Goal: Task Accomplishment & Management: Manage account settings

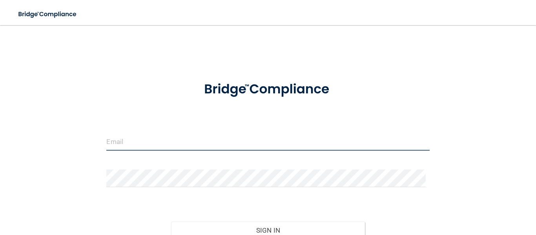
click at [204, 141] on input "email" at bounding box center [267, 142] width 323 height 18
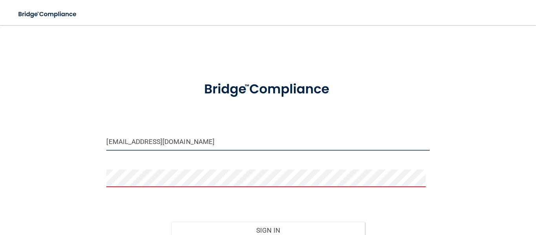
drag, startPoint x: 188, startPoint y: 145, endPoint x: 59, endPoint y: 106, distance: 134.2
click at [60, 109] on div "[EMAIL_ADDRESS][DOMAIN_NAME] Invalid email/password. You don't have permission …" at bounding box center [268, 155] width 505 height 245
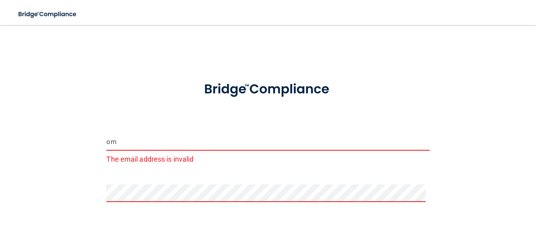
type input "[EMAIL_ADDRESS][DOMAIN_NAME]"
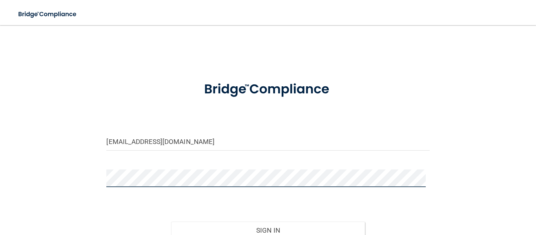
click at [171, 222] on button "Sign In" at bounding box center [268, 230] width 194 height 17
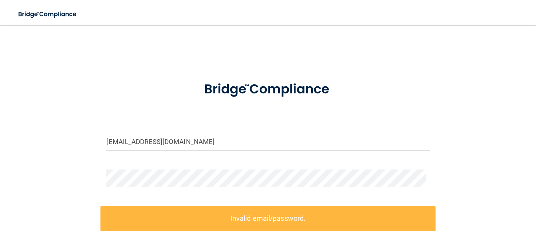
click at [172, 163] on form "[EMAIL_ADDRESS][DOMAIN_NAME] Invalid email/password. You don't have permission …" at bounding box center [267, 192] width 323 height 240
click at [181, 138] on input "[EMAIL_ADDRESS][DOMAIN_NAME]" at bounding box center [267, 142] width 323 height 18
click at [95, 170] on div "[EMAIL_ADDRESS][DOMAIN_NAME] Invalid email/password. You don't have permission …" at bounding box center [268, 172] width 505 height 279
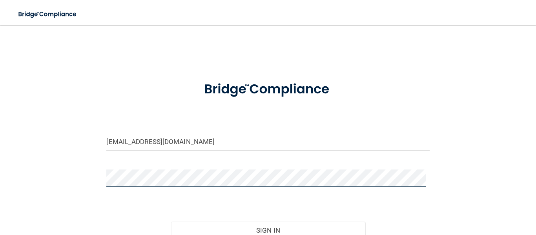
click at [171, 222] on button "Sign In" at bounding box center [268, 230] width 194 height 17
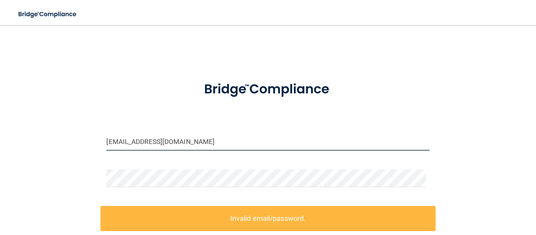
click at [183, 146] on input "[EMAIL_ADDRESS][DOMAIN_NAME]" at bounding box center [267, 142] width 323 height 18
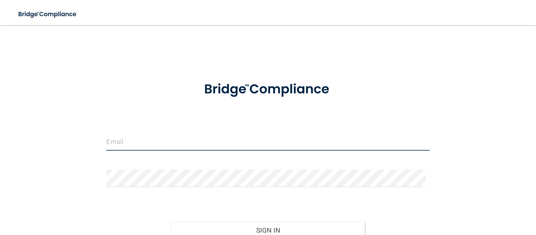
click at [146, 145] on input "email" at bounding box center [267, 142] width 323 height 18
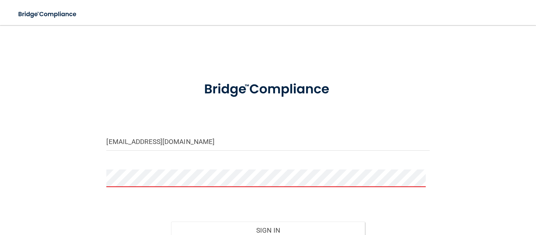
click at [151, 164] on form "[EMAIL_ADDRESS][DOMAIN_NAME] Invalid email/password. You don't have permission …" at bounding box center [267, 175] width 323 height 206
drag, startPoint x: 170, startPoint y: 148, endPoint x: 175, endPoint y: 146, distance: 5.6
click at [171, 147] on input "[EMAIL_ADDRESS][DOMAIN_NAME]" at bounding box center [267, 142] width 323 height 18
drag, startPoint x: 178, startPoint y: 140, endPoint x: 1, endPoint y: 81, distance: 186.9
click at [1, 81] on main "om.nda@wavedp.com Invalid email/password. You don't have permission to access t…" at bounding box center [268, 130] width 536 height 210
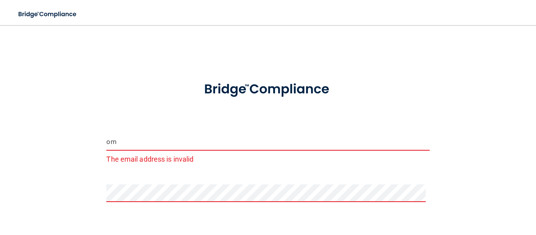
type input "[EMAIL_ADDRESS][DOMAIN_NAME]"
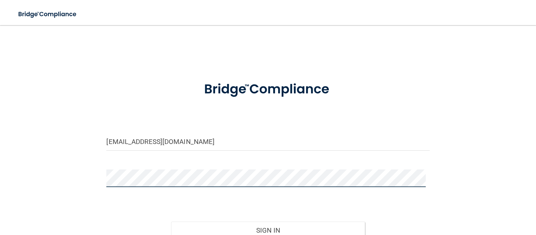
click at [171, 222] on button "Sign In" at bounding box center [268, 230] width 194 height 17
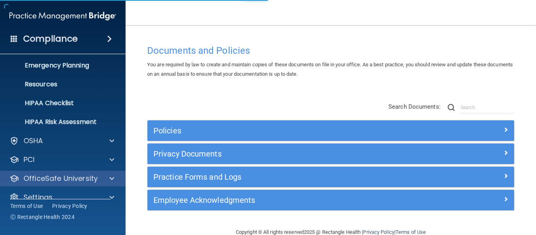
scroll to position [91, 0]
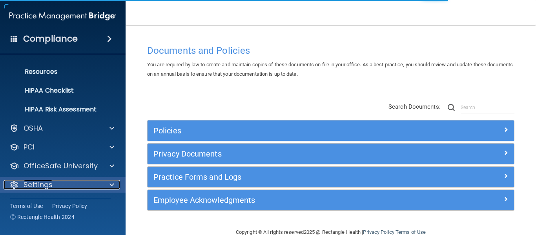
click at [62, 185] on div "Settings" at bounding box center [52, 184] width 97 height 9
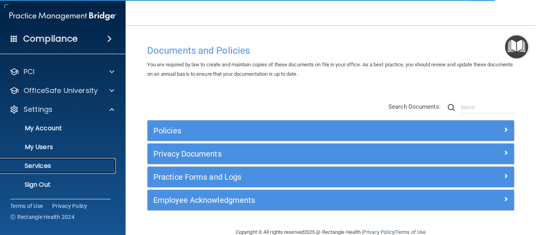
drag, startPoint x: 55, startPoint y: 168, endPoint x: 64, endPoint y: 169, distance: 8.4
click at [55, 166] on p "Services" at bounding box center [58, 166] width 107 height 8
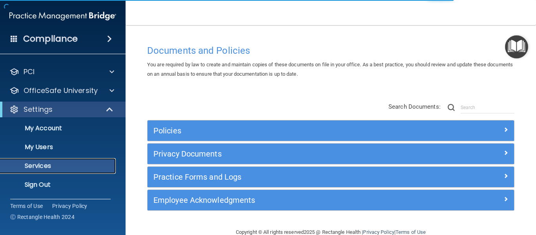
scroll to position [34, 0]
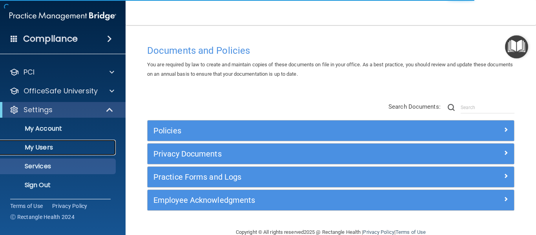
click at [49, 144] on p "My Users" at bounding box center [58, 148] width 107 height 8
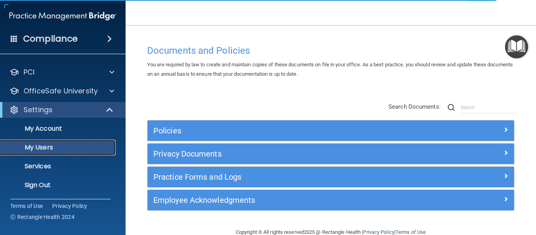
select select "20"
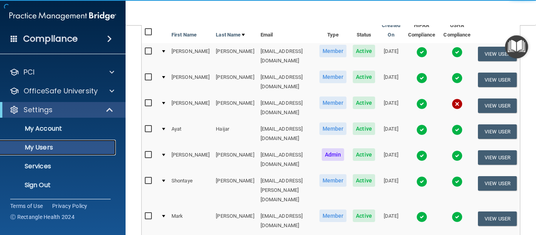
scroll to position [157, 0]
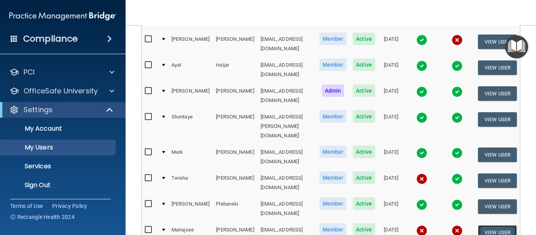
click at [489, 225] on button "View User" at bounding box center [497, 232] width 39 height 15
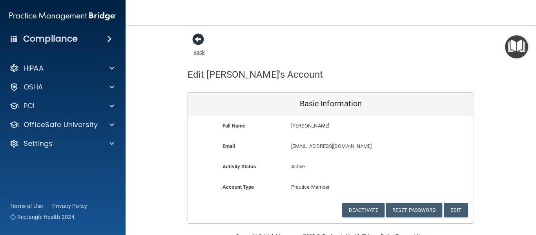
click at [196, 39] on span at bounding box center [198, 39] width 12 height 12
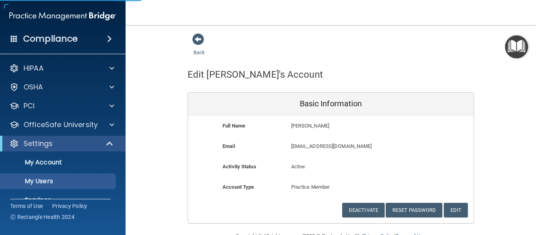
select select "20"
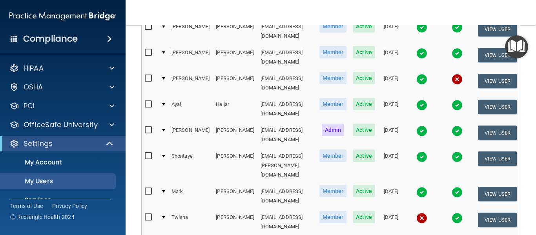
scroll to position [157, 0]
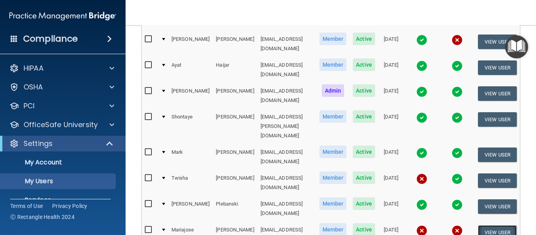
click at [491, 225] on button "View User" at bounding box center [497, 232] width 39 height 15
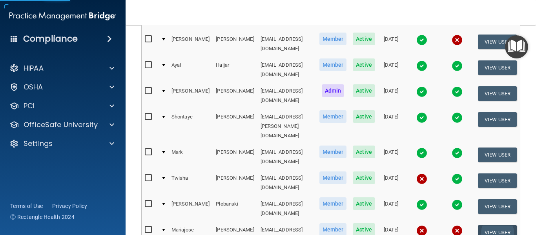
scroll to position [20, 0]
